Goal: Entertainment & Leisure: Browse casually

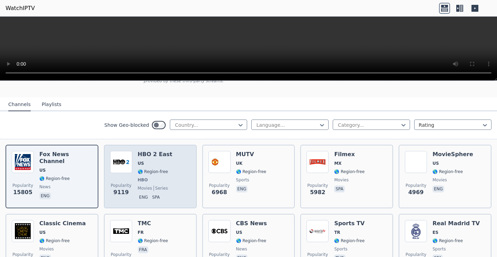
scroll to position [40, 0]
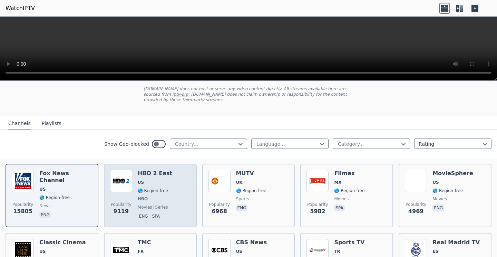
click at [127, 179] on img at bounding box center [121, 181] width 22 height 22
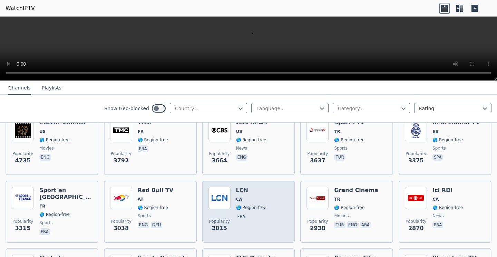
scroll to position [170, 0]
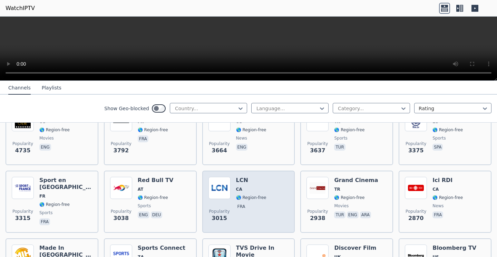
click at [269, 176] on div "Popularity 3015 LCN CA 🌎 Region-free fra" at bounding box center [248, 201] width 93 height 62
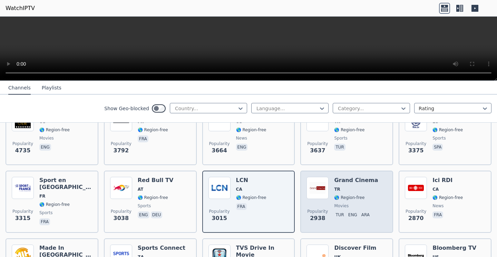
click at [351, 184] on div "Grand Cinema TR 🌎 Region-free movies tur eng ara" at bounding box center [356, 202] width 44 height 50
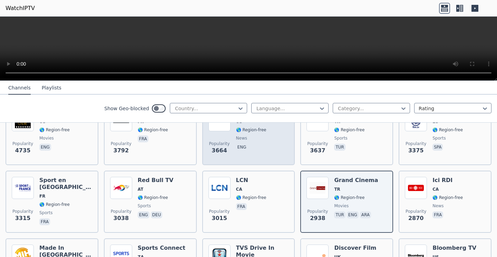
click at [263, 164] on div "Popularity 3664 CBS News US 🌎 Region-free news eng" at bounding box center [248, 134] width 93 height 62
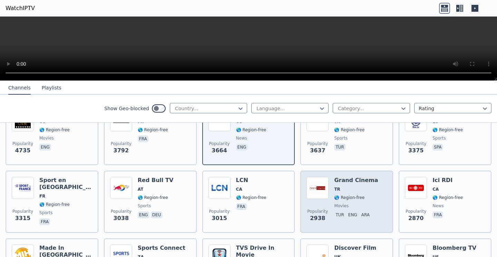
click at [340, 181] on h6 "Grand Cinema" at bounding box center [356, 180] width 44 height 7
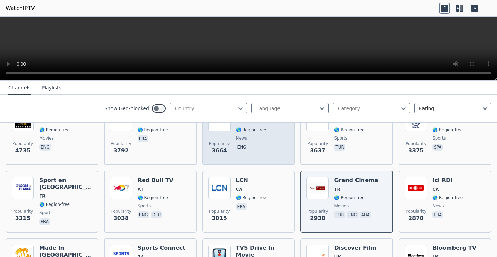
click at [272, 158] on div "Popularity 3664 CBS News US 🌎 Region-free news eng" at bounding box center [248, 134] width 80 height 50
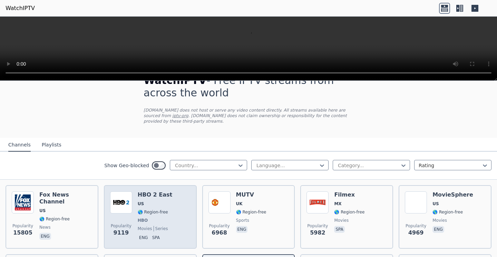
scroll to position [21, 0]
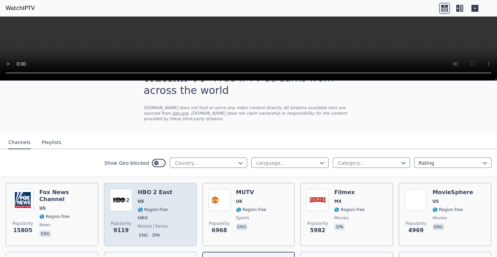
click at [182, 190] on div "Popularity 9119 HBO 2 East US 🌎 Region-free HBO movies series eng spa" at bounding box center [150, 214] width 80 height 51
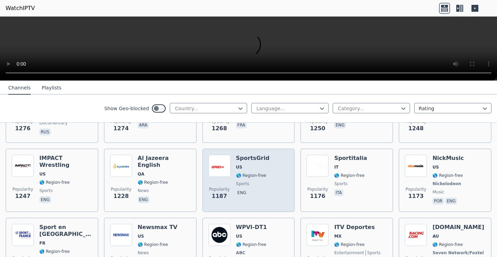
scroll to position [848, 0]
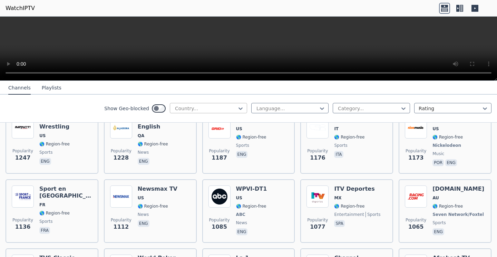
click at [230, 108] on div at bounding box center [205, 108] width 63 height 7
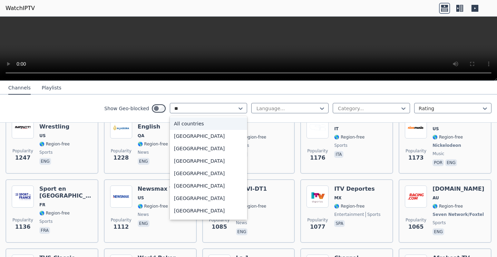
type input "***"
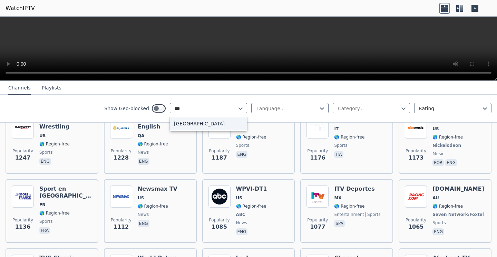
click at [178, 123] on div "[GEOGRAPHIC_DATA]" at bounding box center [208, 123] width 77 height 12
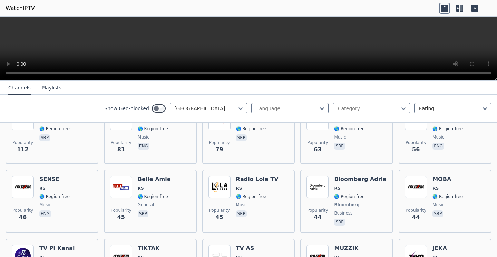
scroll to position [40, 0]
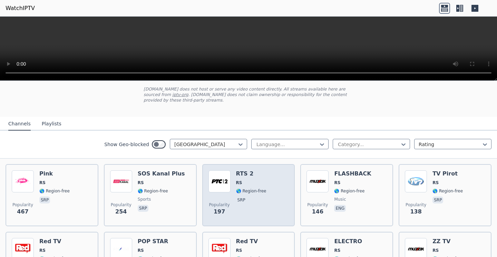
click at [235, 179] on div "Popularity 197 RTS 2 RS 🌎 Region-free srp" at bounding box center [248, 195] width 80 height 50
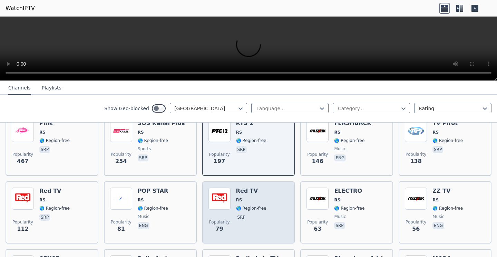
scroll to position [60, 0]
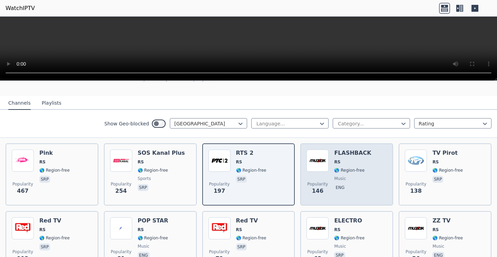
click at [342, 158] on div "FLASHBACK RS 🌎 Region-free music eng" at bounding box center [352, 174] width 37 height 50
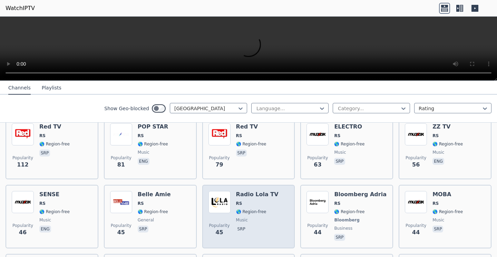
scroll to position [204, 0]
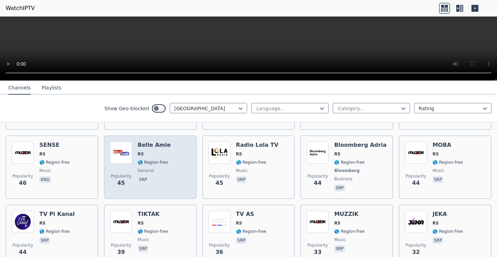
click at [177, 173] on div "Popularity 45 [PERSON_NAME] RS 🌎 Region-free general srp" at bounding box center [150, 166] width 80 height 51
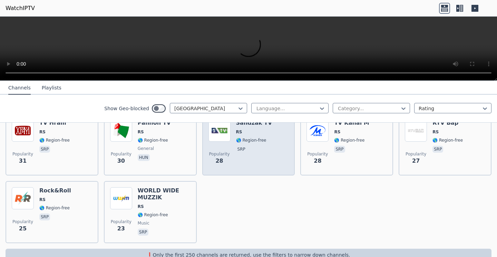
scroll to position [350, 0]
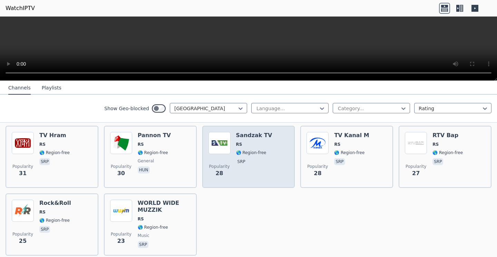
click at [257, 144] on span "RS" at bounding box center [254, 144] width 36 height 6
